Goal: Information Seeking & Learning: Understand process/instructions

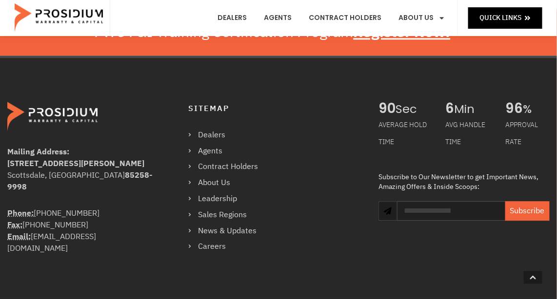
scroll to position [588, 0]
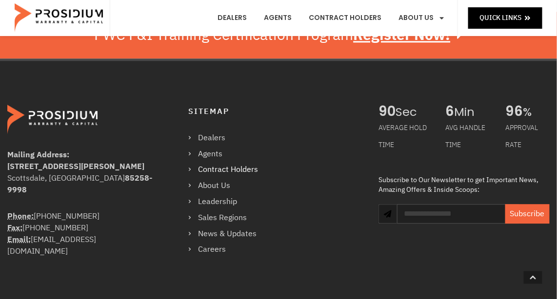
click at [243, 165] on link "Contract Holders" at bounding box center [227, 170] width 79 height 14
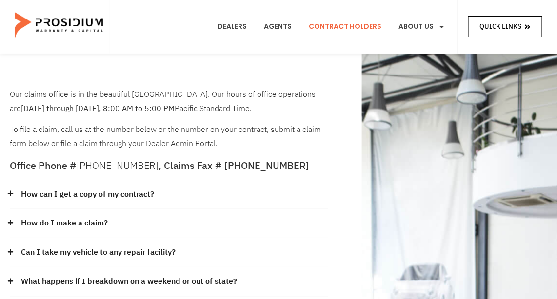
click at [504, 29] on span "Quick Links" at bounding box center [500, 26] width 42 height 12
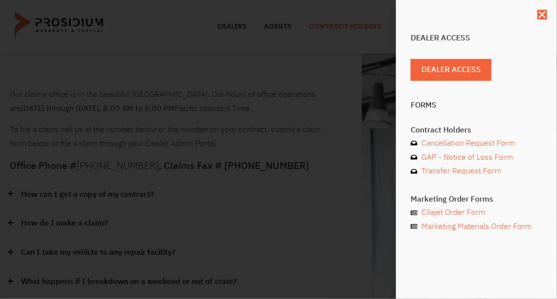
click at [551, 173] on div "Dealer Access Dealer Access Forms Contract Holders Cancellation Request Form GA…" at bounding box center [476, 149] width 161 height 299
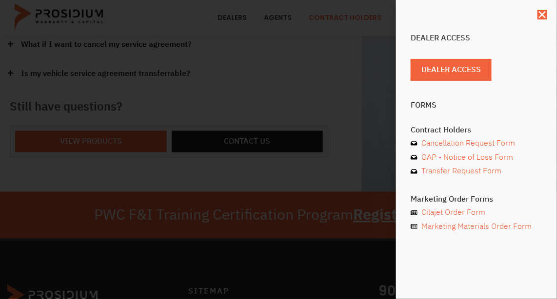
scroll to position [326, 0]
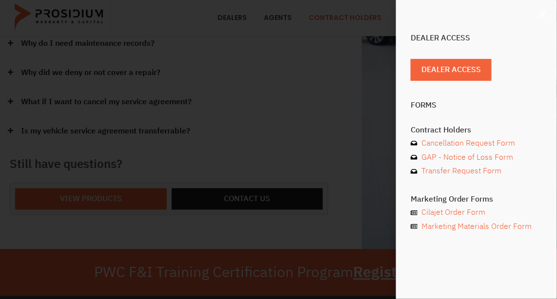
click at [541, 11] on icon "Close" at bounding box center [542, 15] width 10 height 10
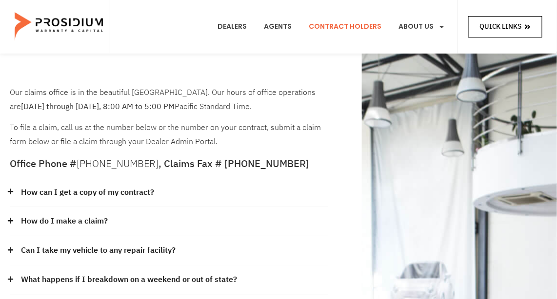
scroll to position [0, 0]
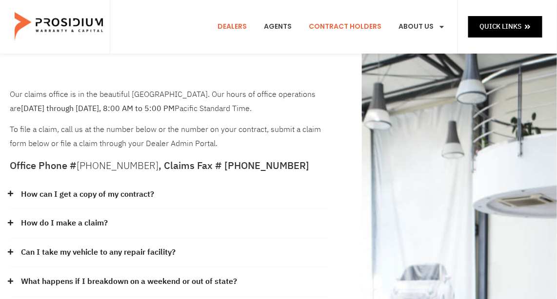
click at [249, 32] on link "Dealers" at bounding box center [232, 27] width 44 height 36
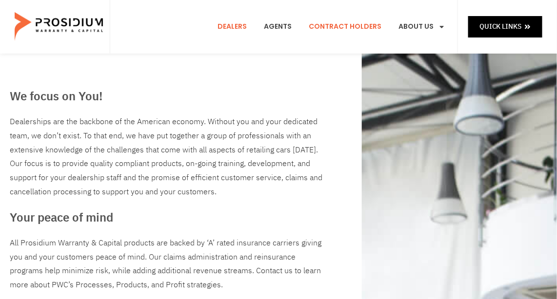
click at [349, 28] on link "Contract Holders" at bounding box center [344, 27] width 87 height 36
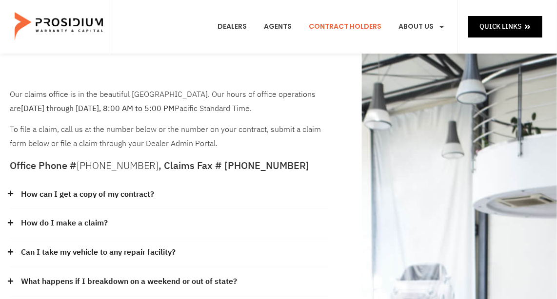
click at [96, 228] on link "How do I make a claim?" at bounding box center [64, 224] width 87 height 14
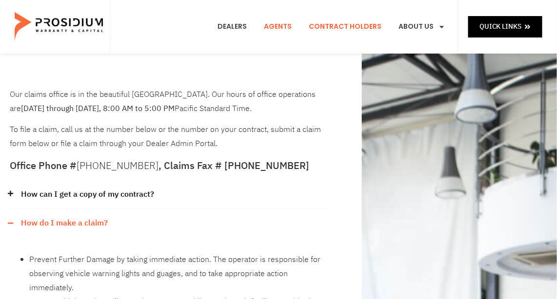
click at [281, 26] on link "Agents" at bounding box center [278, 27] width 42 height 36
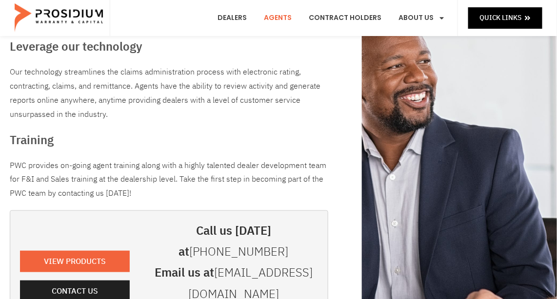
scroll to position [137, 0]
